Goal: Task Accomplishment & Management: Manage account settings

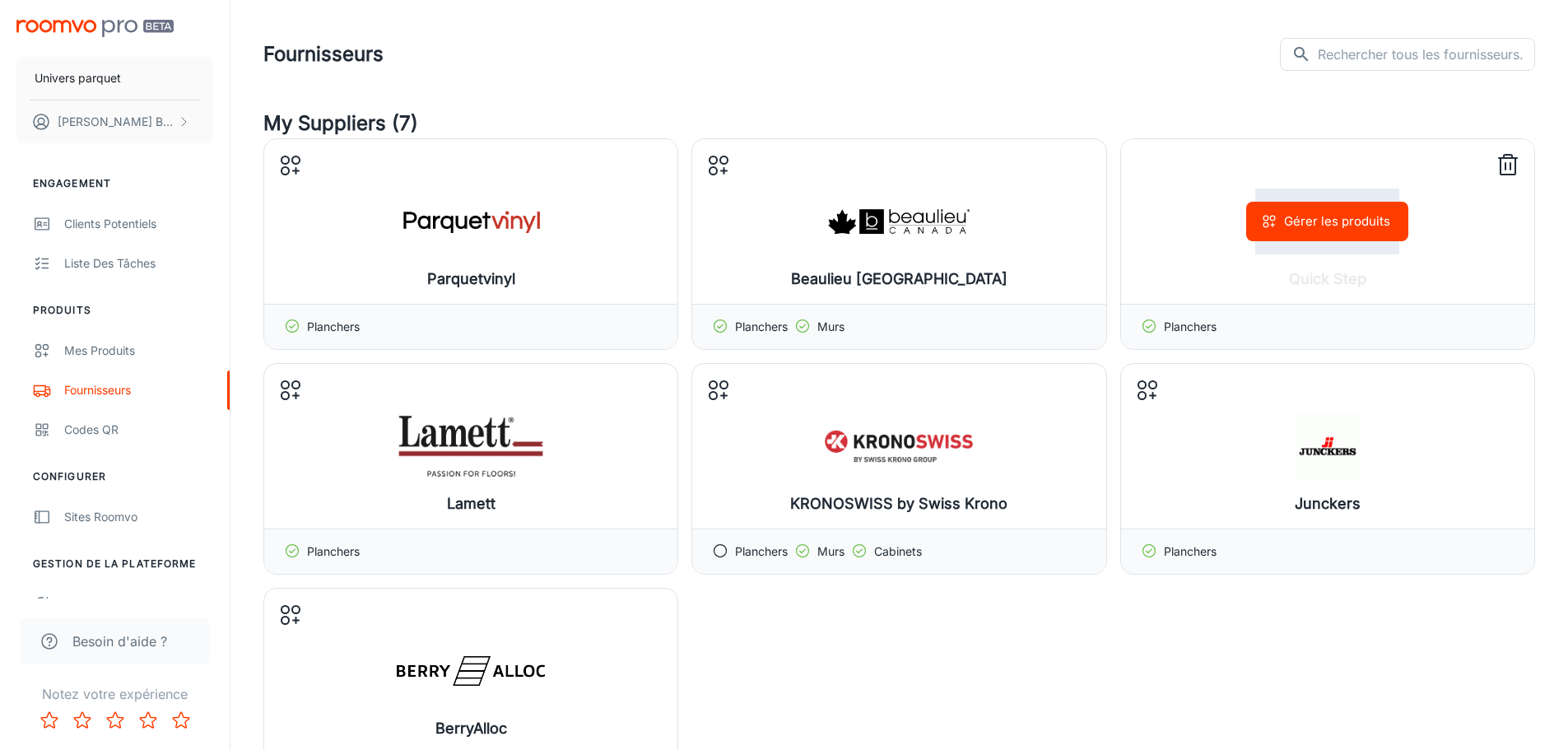
click at [1261, 277] on div "Gérer les produits" at bounding box center [1327, 221] width 413 height 165
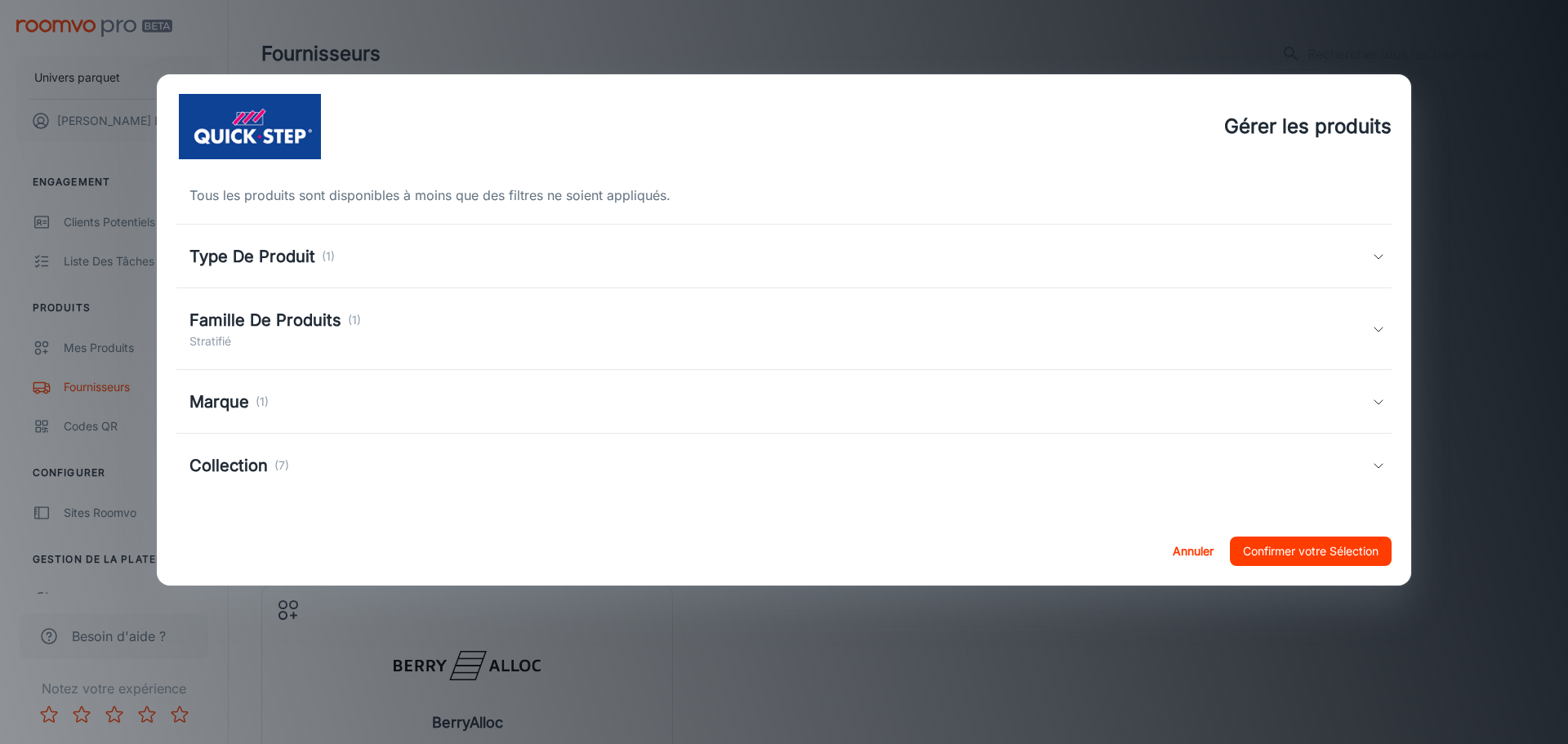
click at [1111, 293] on div "Famille De Produits (1) Stratifié" at bounding box center [784, 329] width 1216 height 82
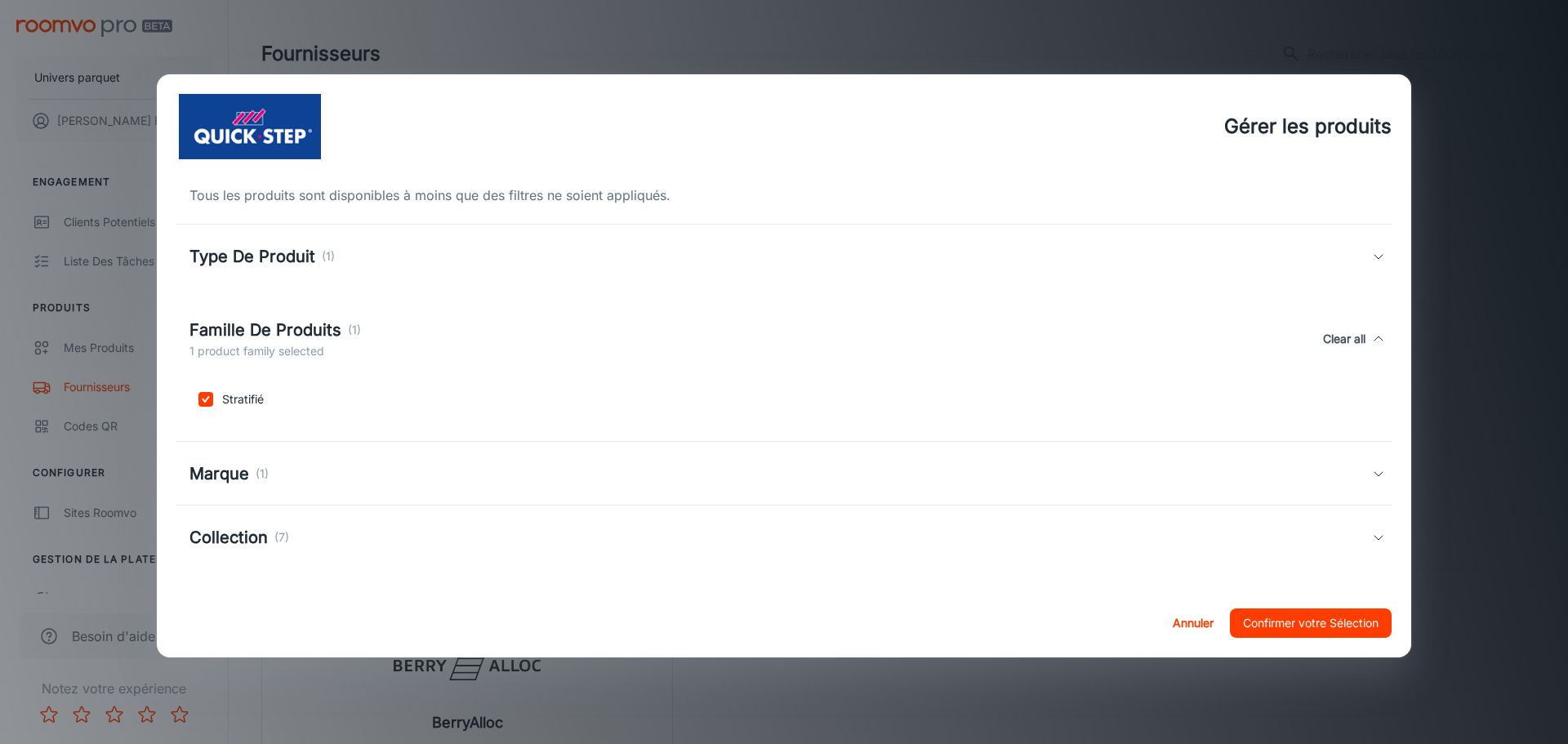
click at [1109, 298] on div "Tous les produits sont disponibles à moins que des filtres ne soient appliqués.…" at bounding box center [784, 383] width 1255 height 410
click at [1073, 457] on div "Marque (1)" at bounding box center [784, 473] width 1216 height 64
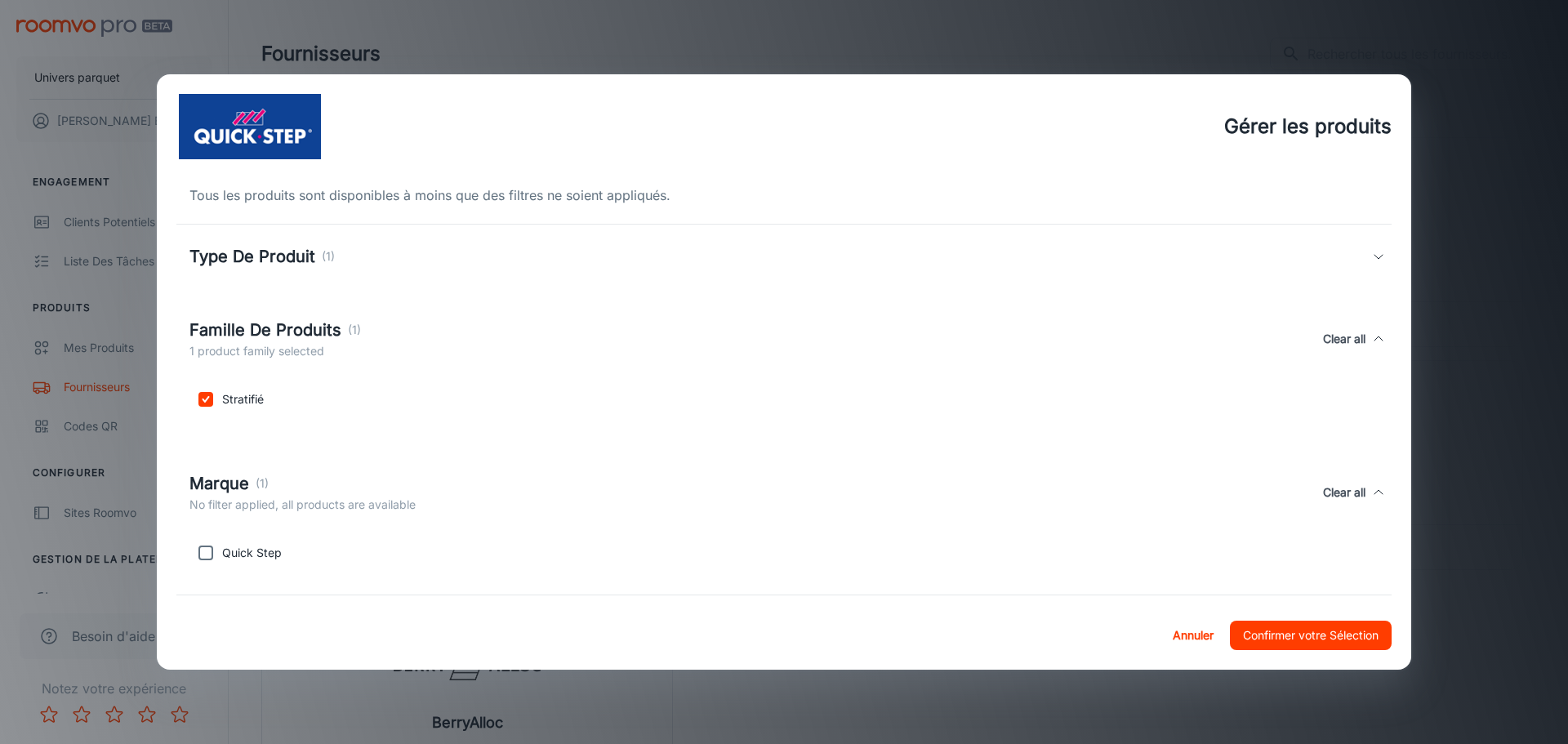
click at [1002, 532] on div "Quick Step" at bounding box center [781, 549] width 1196 height 39
click at [1006, 504] on div "Marque (1) No filter applied, all products are available Clear all" at bounding box center [781, 492] width 1183 height 42
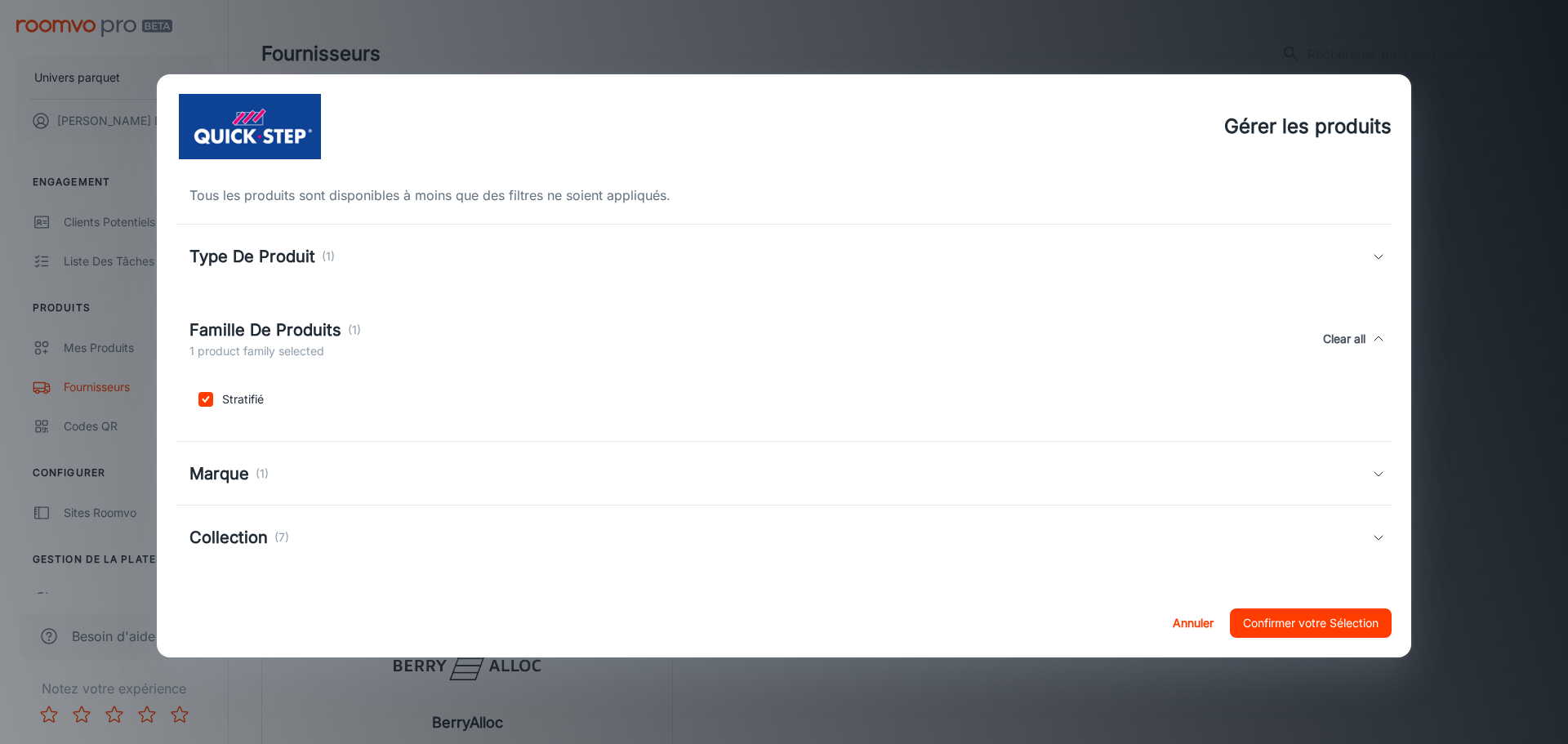
drag, startPoint x: 955, startPoint y: 583, endPoint x: 952, endPoint y: 569, distance: 14.3
click at [954, 583] on div "Tous les produits sont disponibles à moins que des filtres ne soient appliqués.…" at bounding box center [784, 383] width 1255 height 410
click at [952, 561] on div "Collection (7)" at bounding box center [784, 537] width 1216 height 64
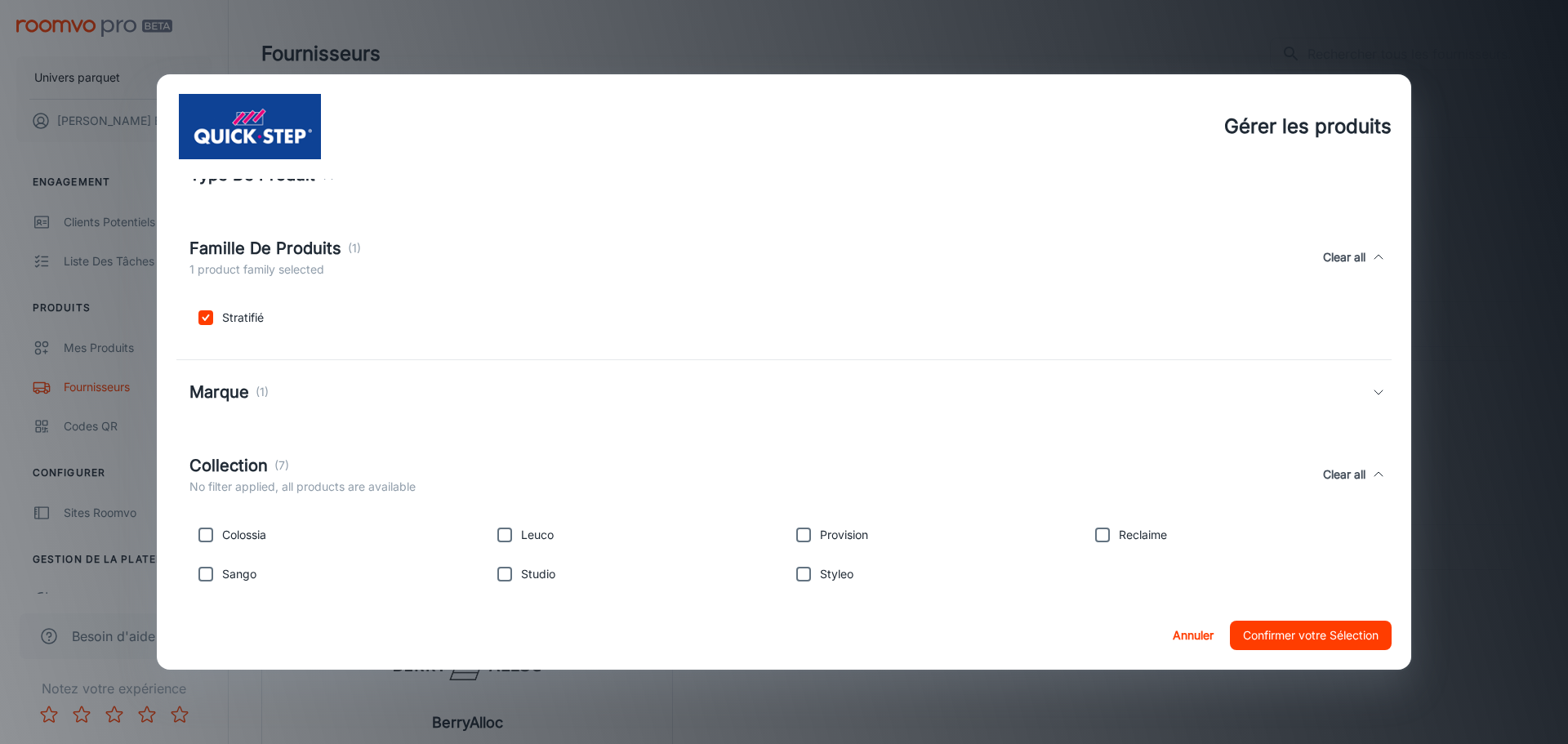
click at [826, 222] on div "Famille De Produits (1) 1 product family selected Clear all" at bounding box center [784, 257] width 1216 height 75
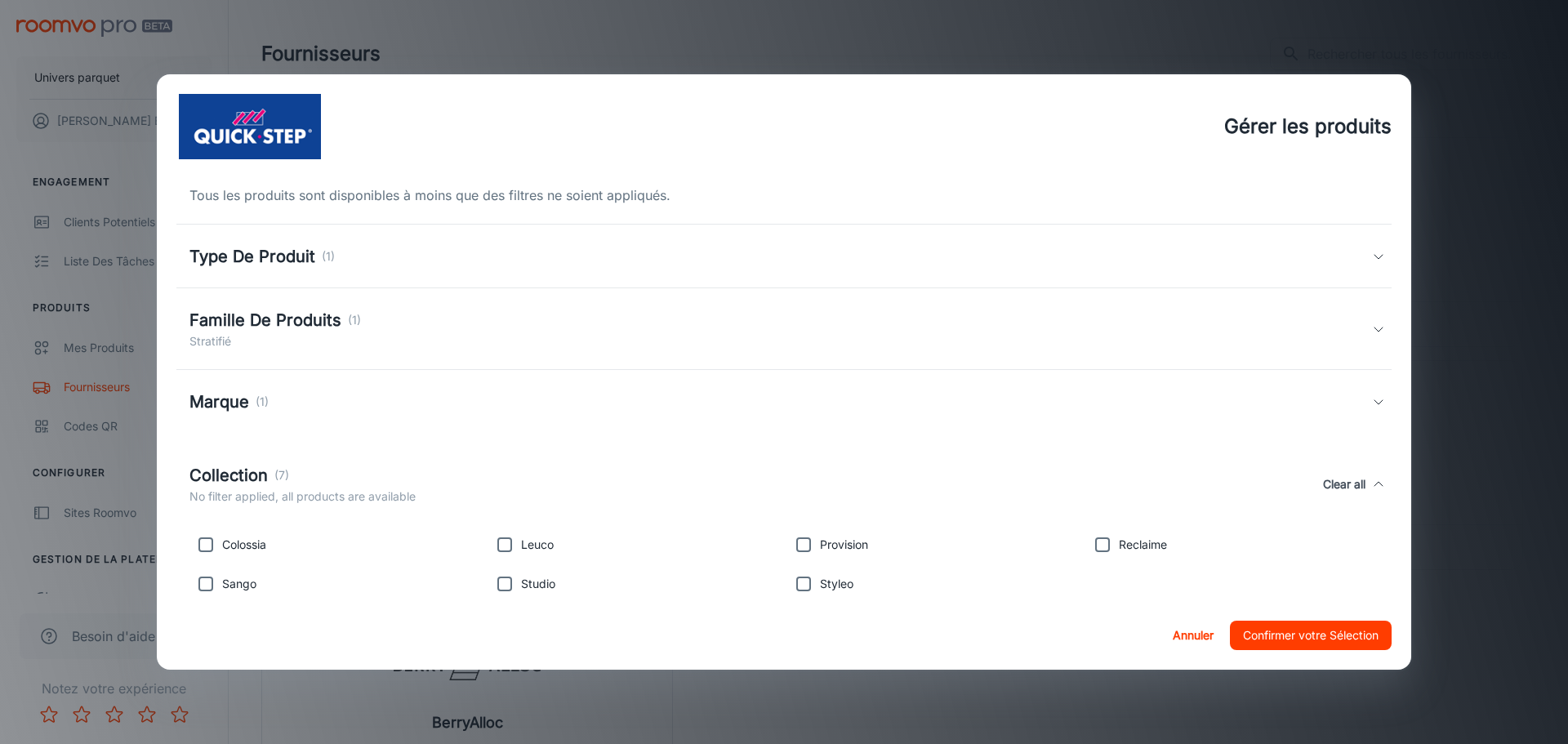
click at [823, 266] on div "Type De Produit (1)" at bounding box center [781, 256] width 1183 height 24
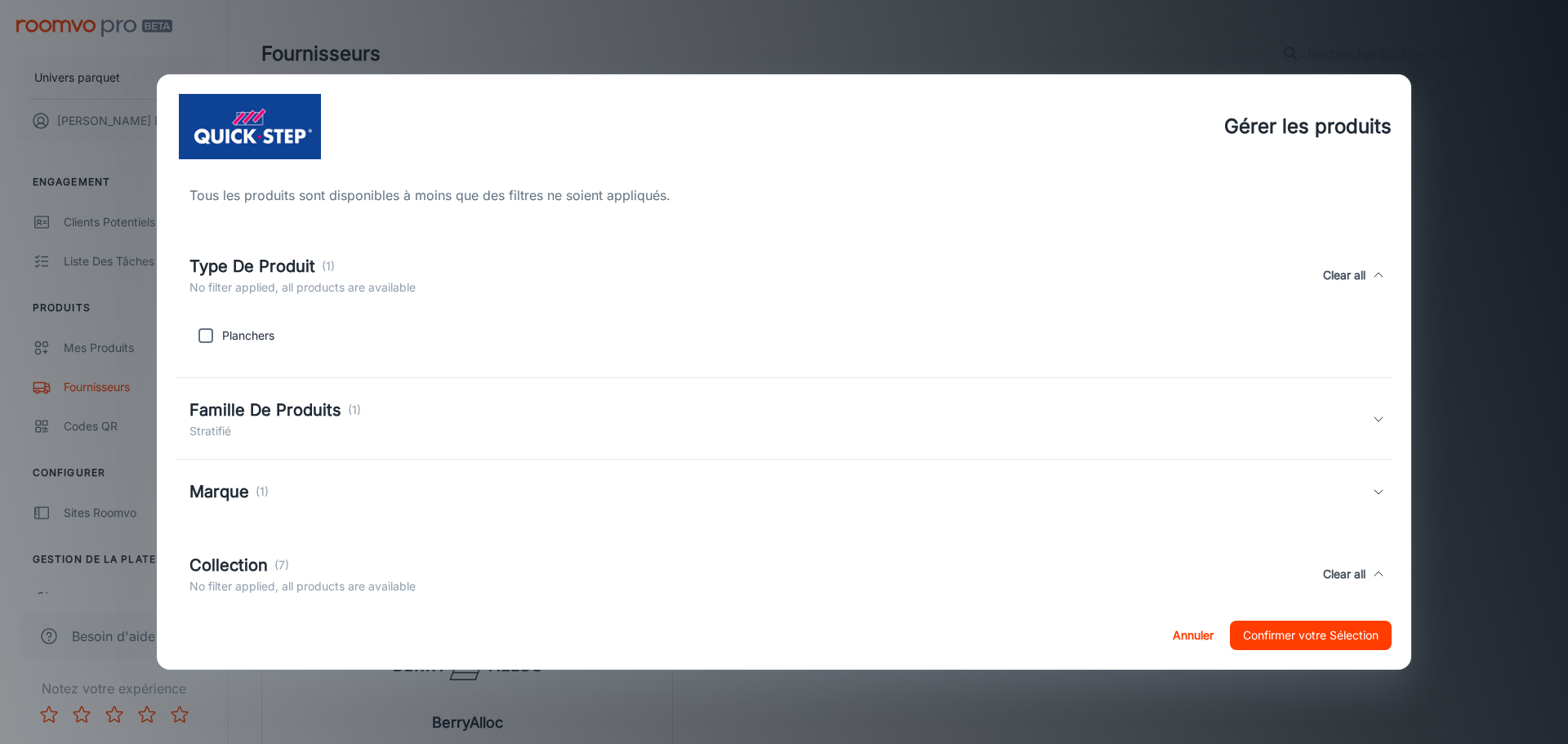
click at [823, 273] on div "Type De Produit (1) No filter applied, all products are available Clear all" at bounding box center [781, 275] width 1183 height 42
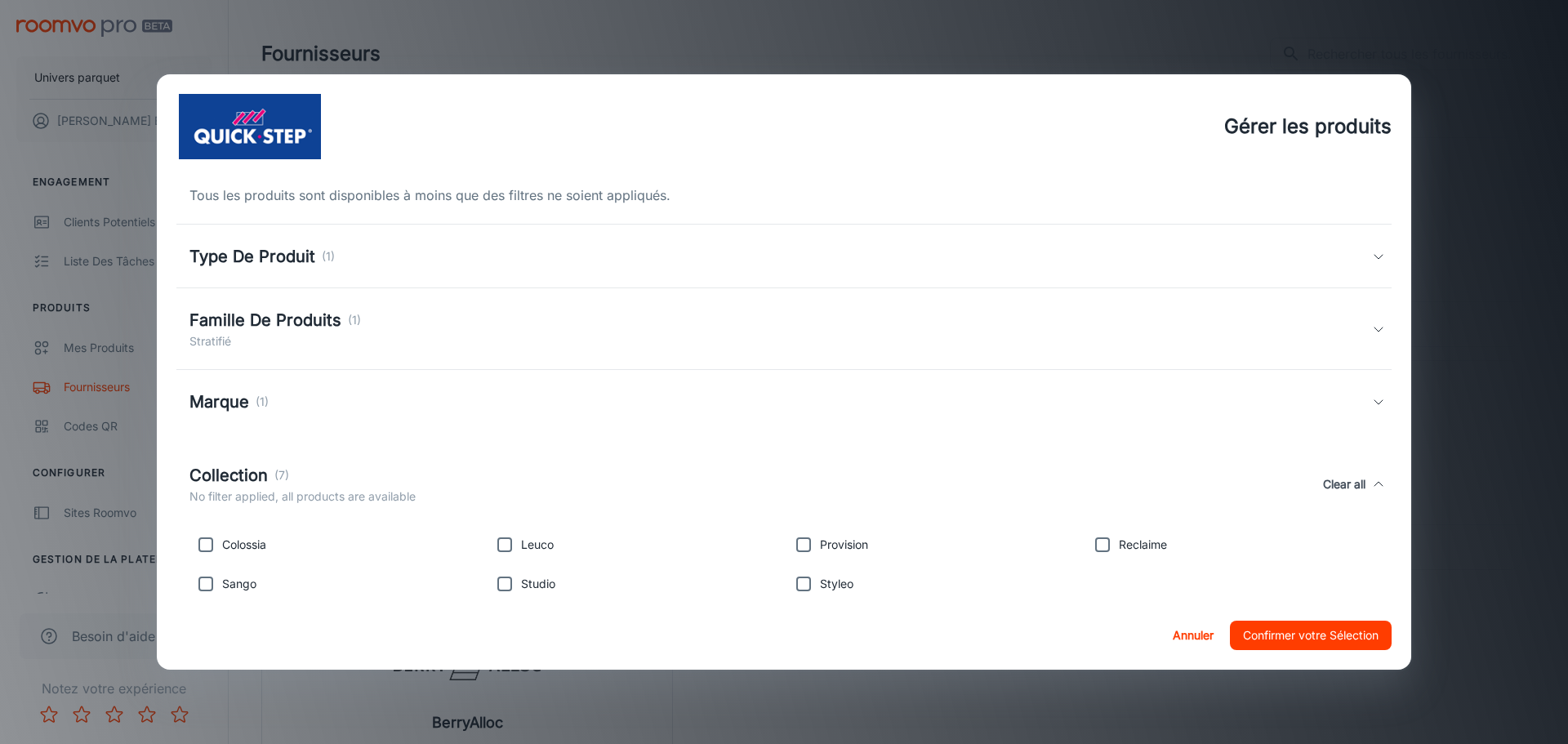
click at [772, 330] on div "Famille De Produits (1) Stratifié" at bounding box center [781, 328] width 1183 height 42
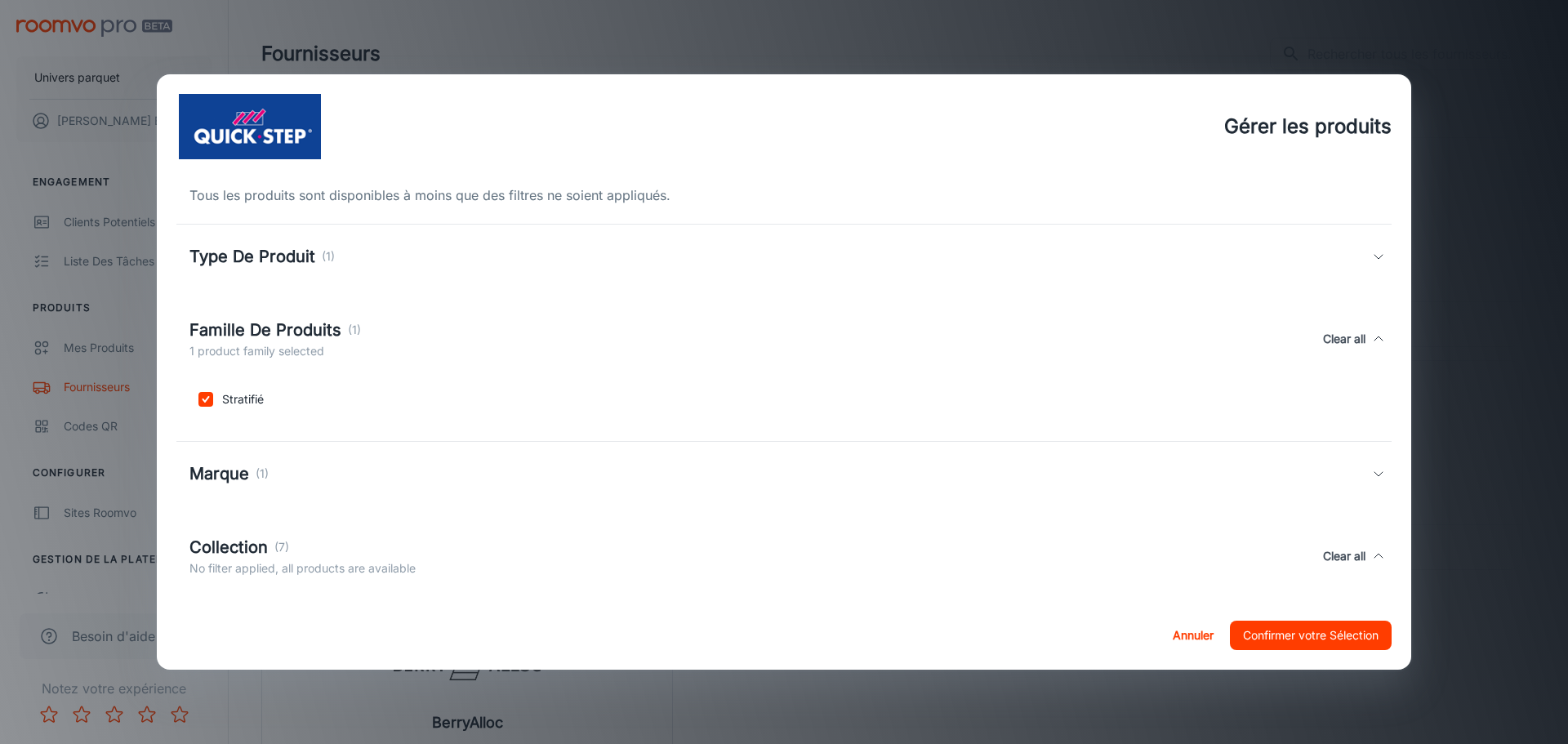
click at [196, 401] on input "checkbox" at bounding box center [205, 399] width 32 height 32
checkbox input "false"
click at [1339, 627] on button "Confirmer votre Sélection" at bounding box center [1311, 635] width 161 height 29
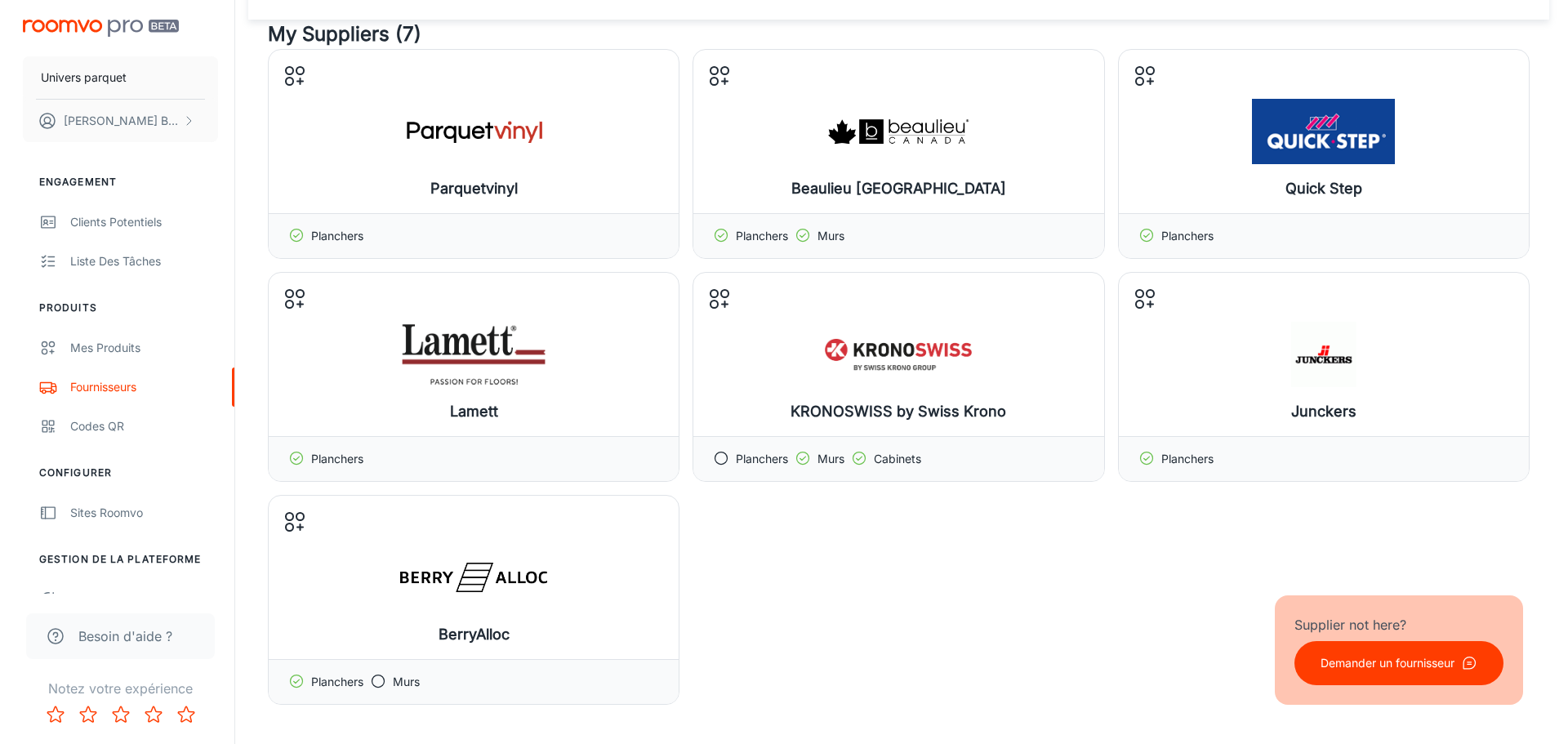
scroll to position [82, 0]
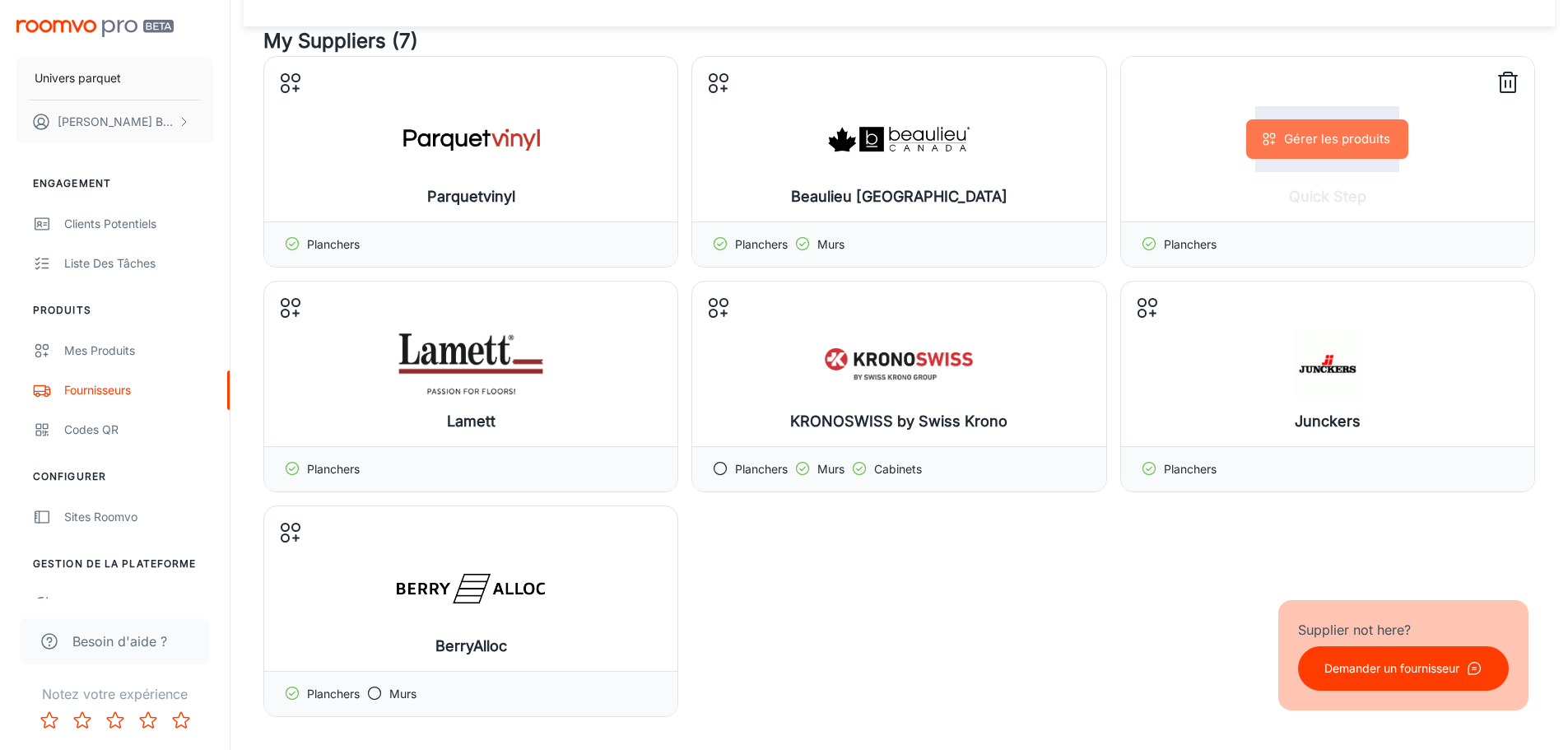
click at [1398, 131] on button "Gérer les produits" at bounding box center [1327, 139] width 163 height 39
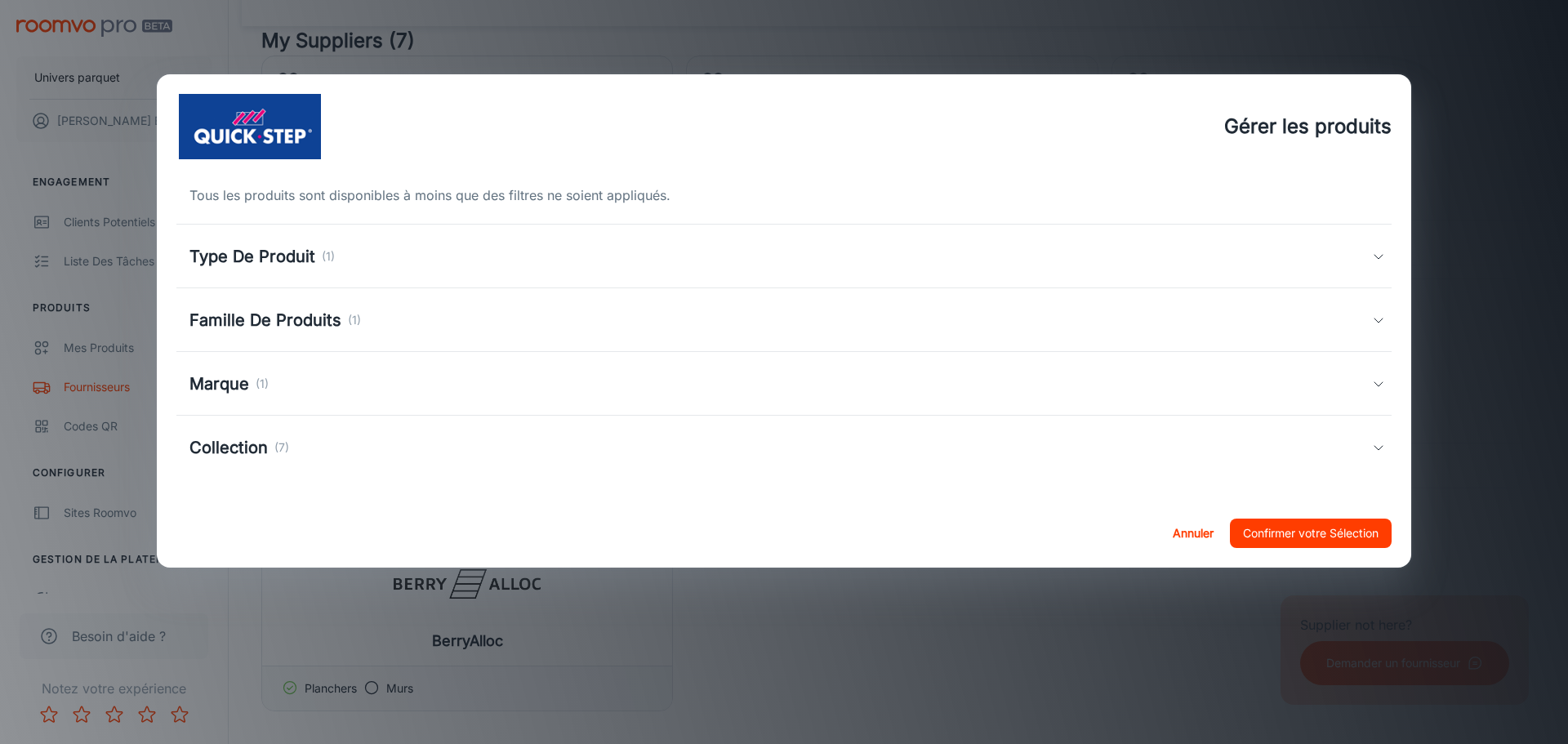
drag, startPoint x: 939, startPoint y: 423, endPoint x: 939, endPoint y: 434, distance: 11.0
click at [939, 434] on div "Collection (7)" at bounding box center [784, 447] width 1216 height 64
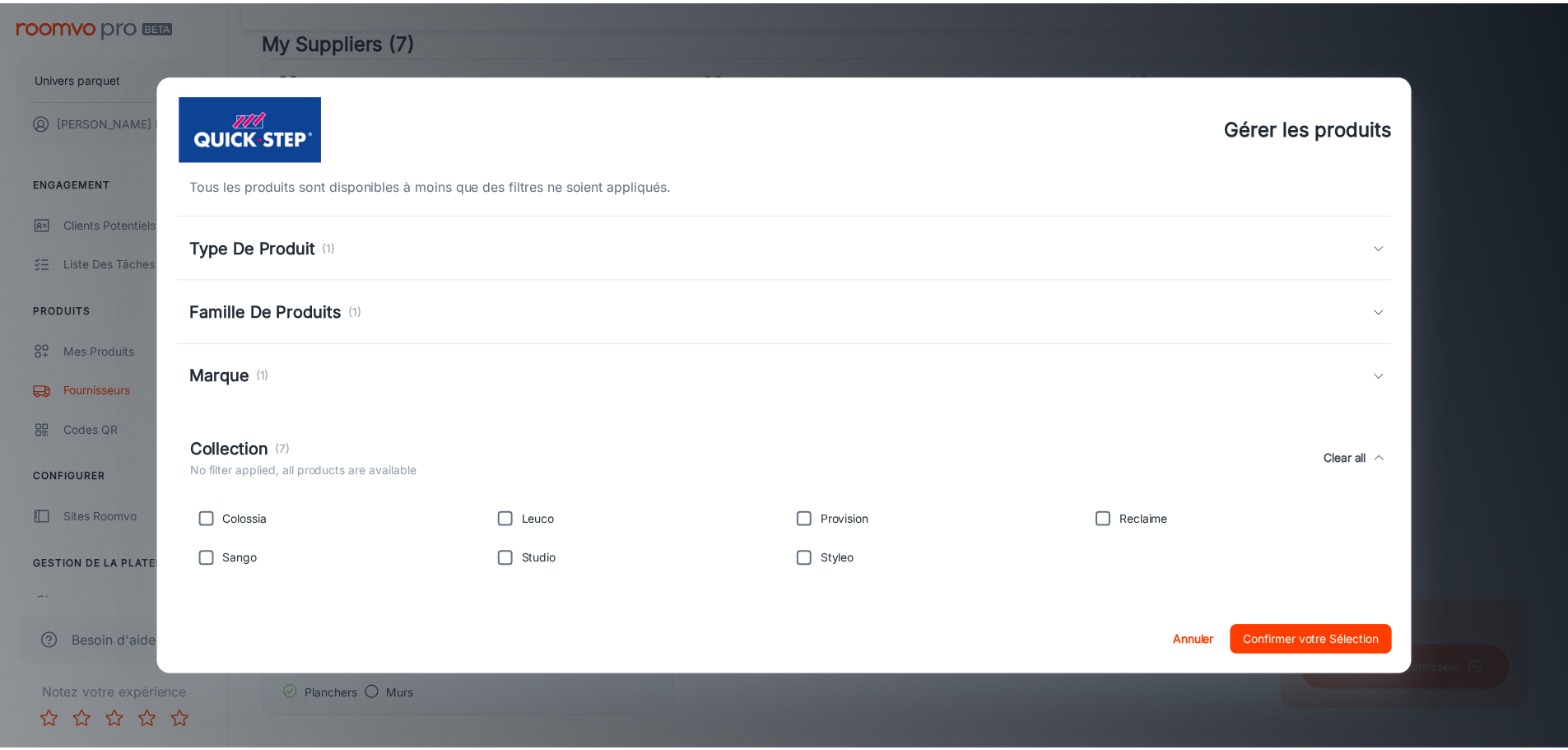
scroll to position [14, 0]
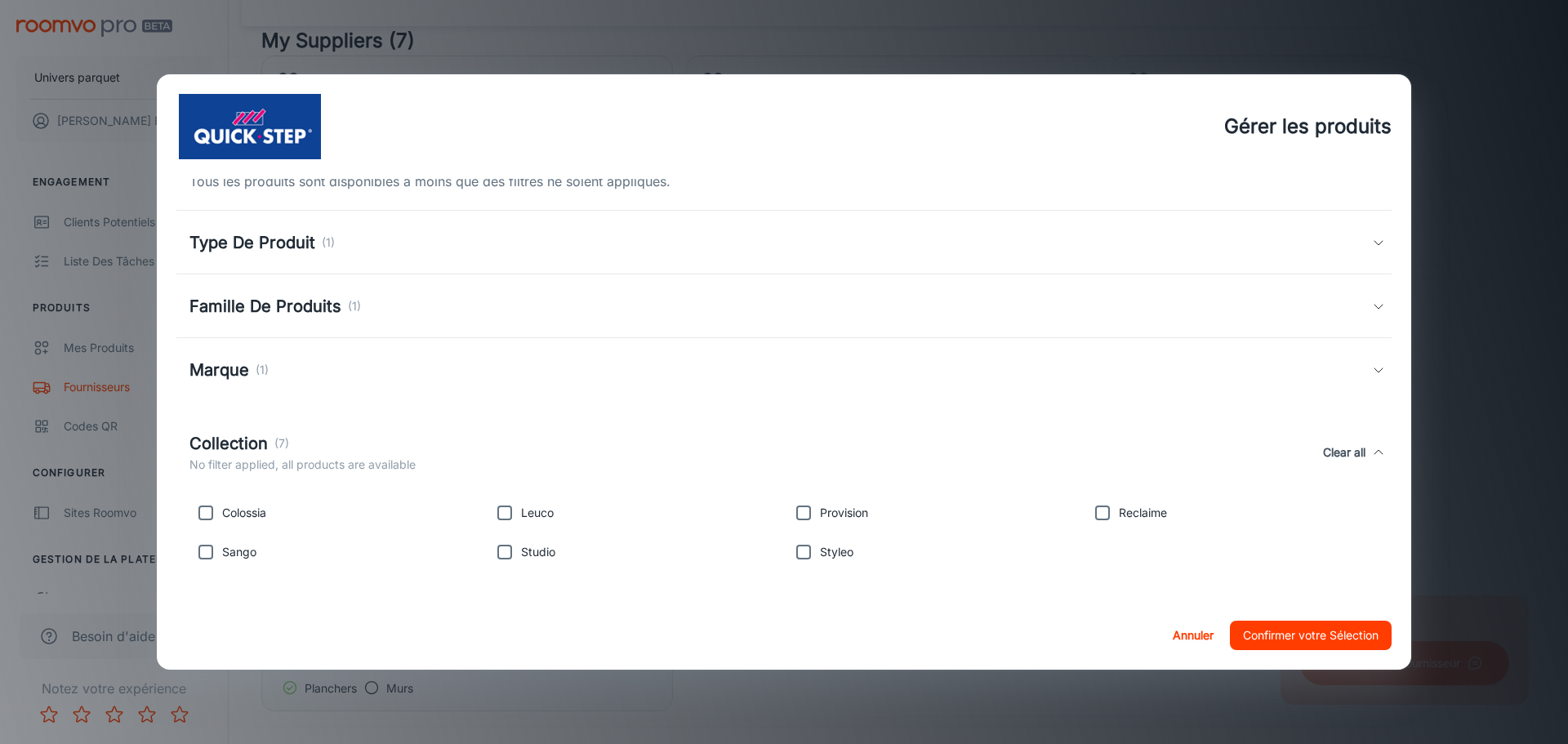
click at [1520, 329] on div "Gérer les produits Tous les produits sont disponibles à moins que des filtres n…" at bounding box center [784, 372] width 1568 height 744
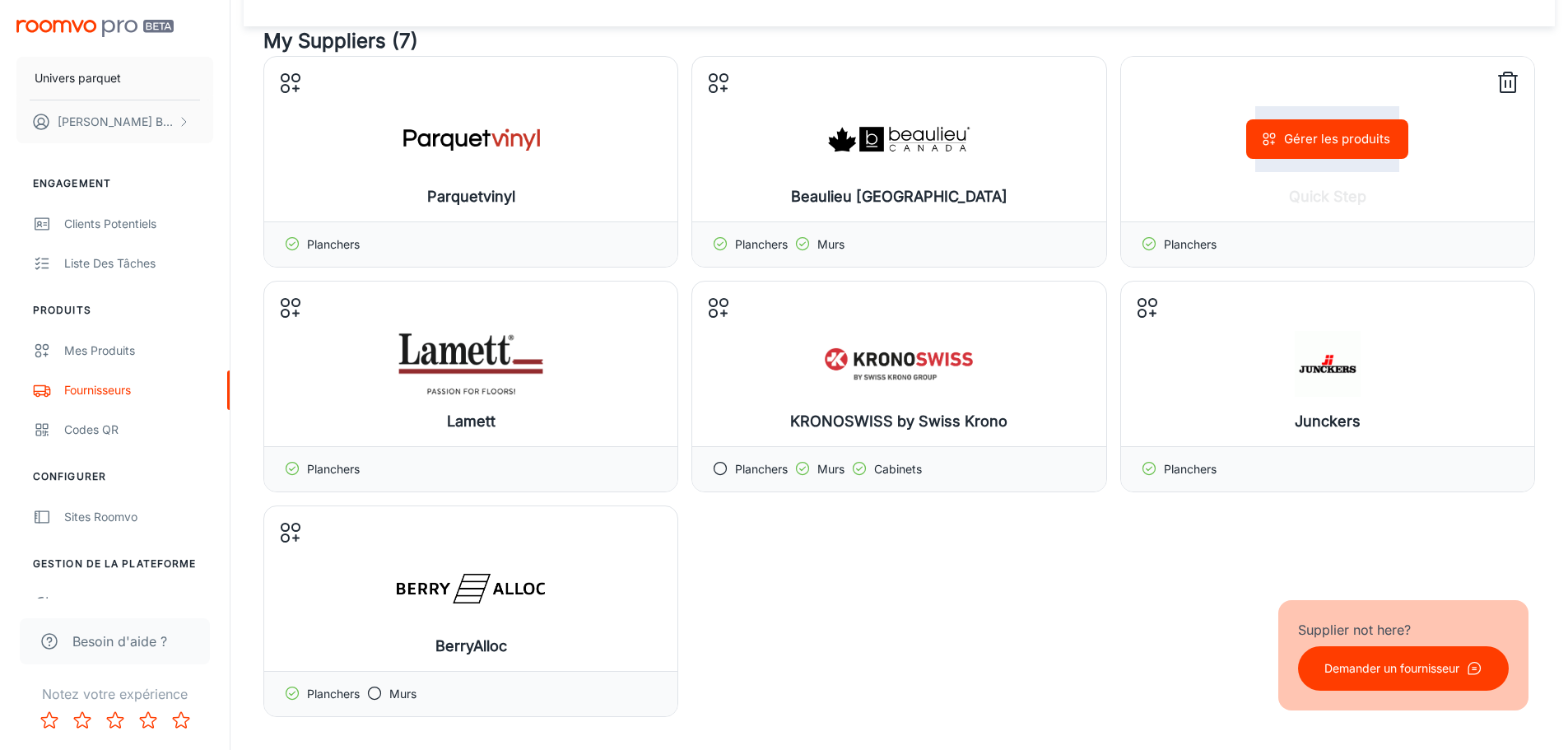
click at [1508, 84] on icon at bounding box center [1508, 83] width 27 height 27
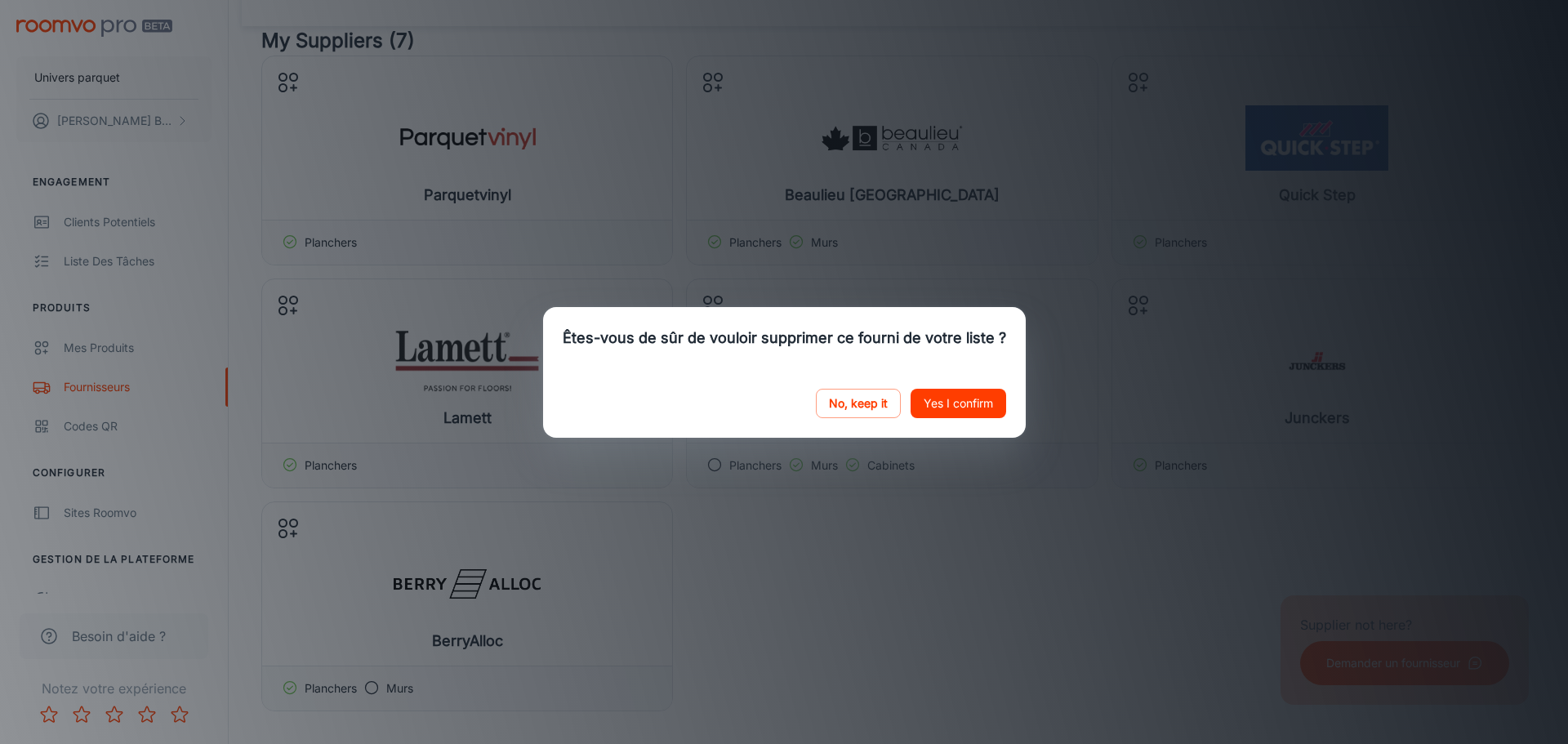
click at [963, 399] on button "Yes I confirm" at bounding box center [959, 404] width 96 height 29
